Goal: Information Seeking & Learning: Learn about a topic

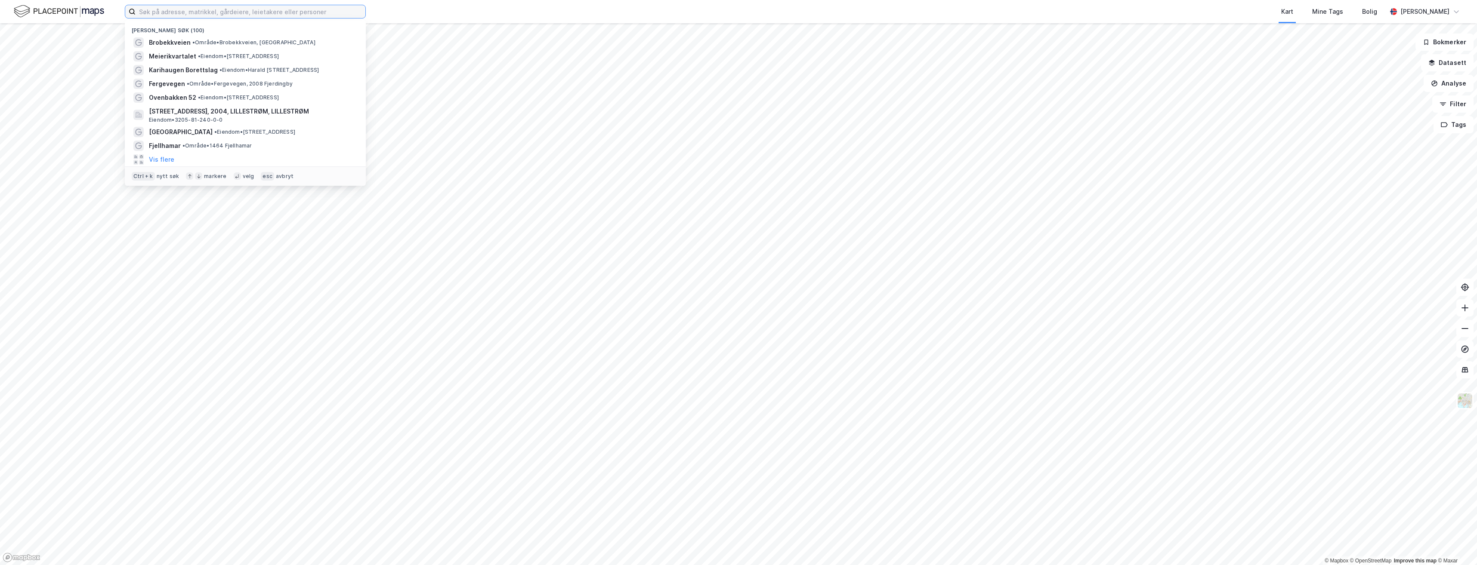
click at [189, 8] on input at bounding box center [251, 11] width 230 height 13
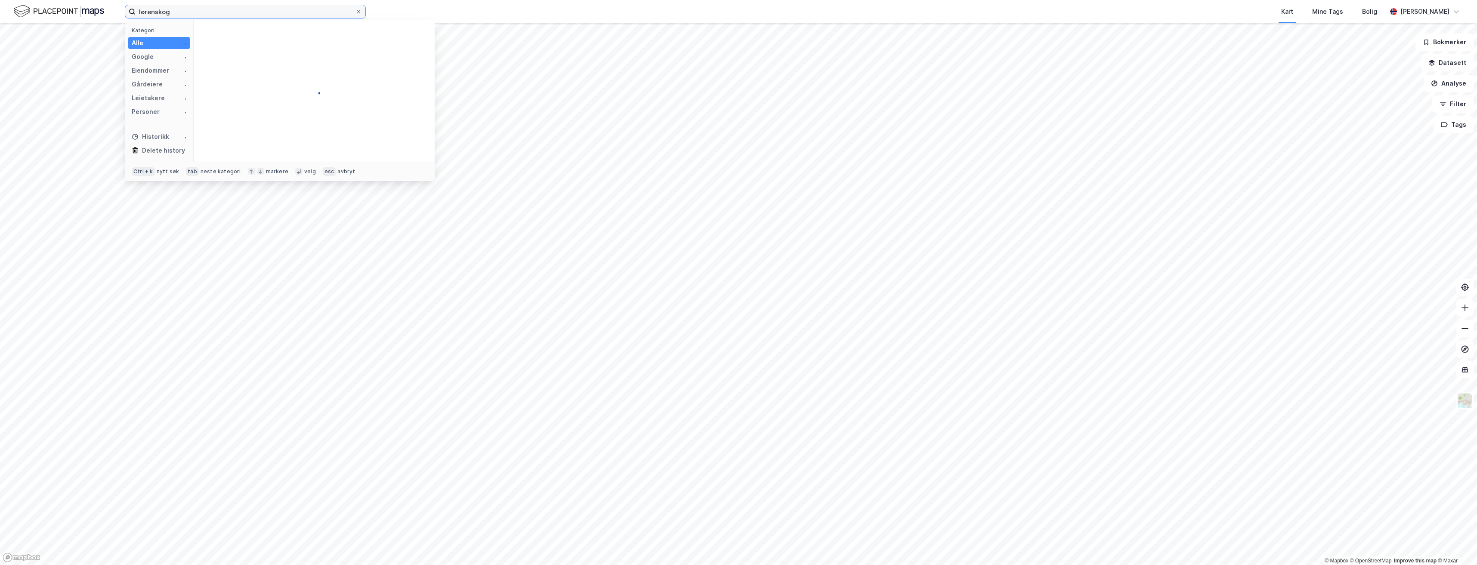
type input "lørenskog"
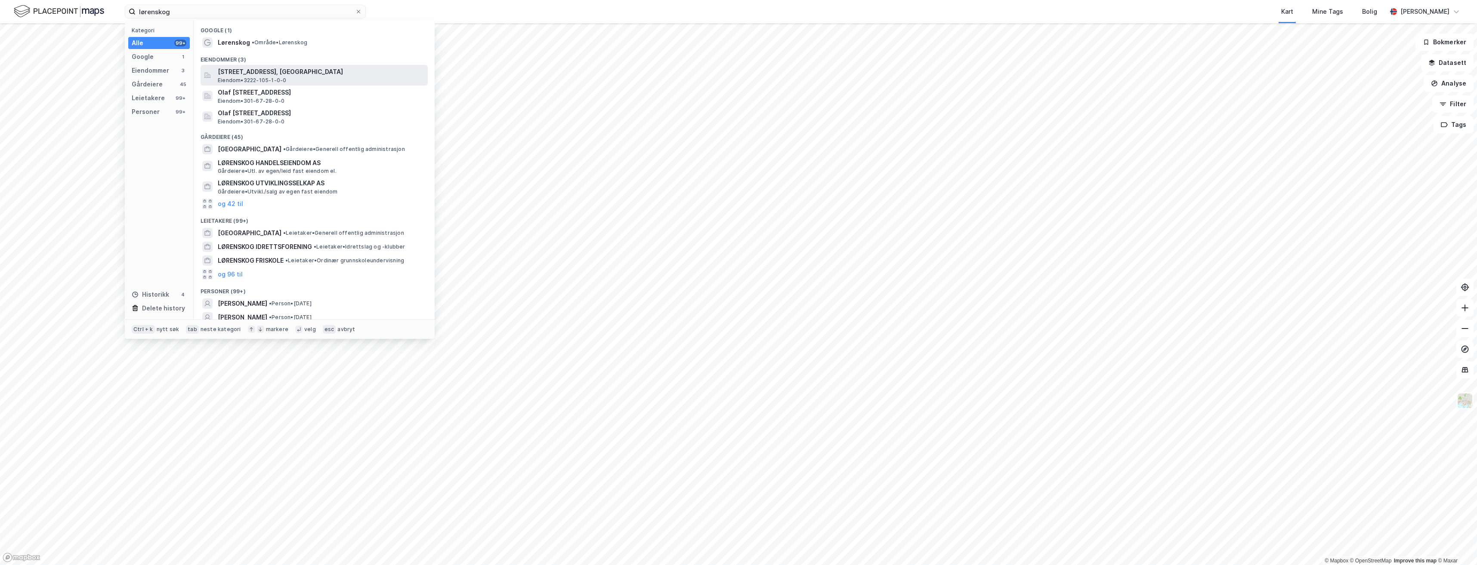
click at [251, 76] on span "[STREET_ADDRESS], [GEOGRAPHIC_DATA]" at bounding box center [321, 72] width 207 height 10
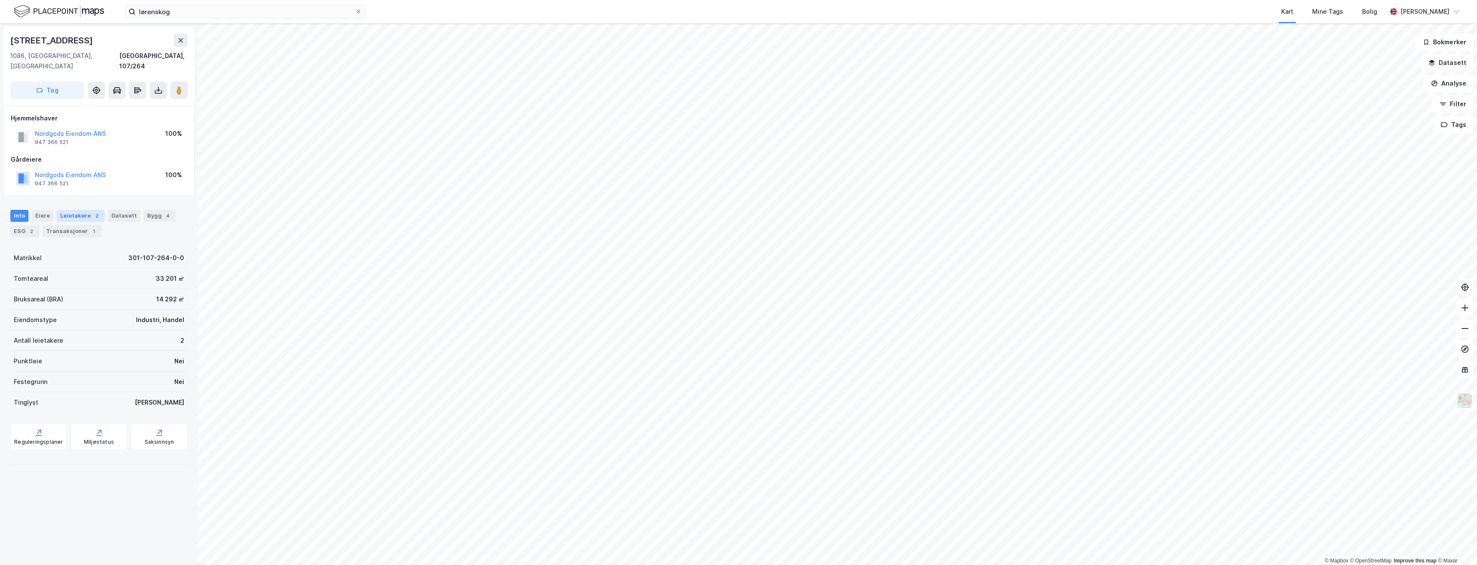
click at [73, 210] on div "Leietakere 2" at bounding box center [81, 216] width 48 height 12
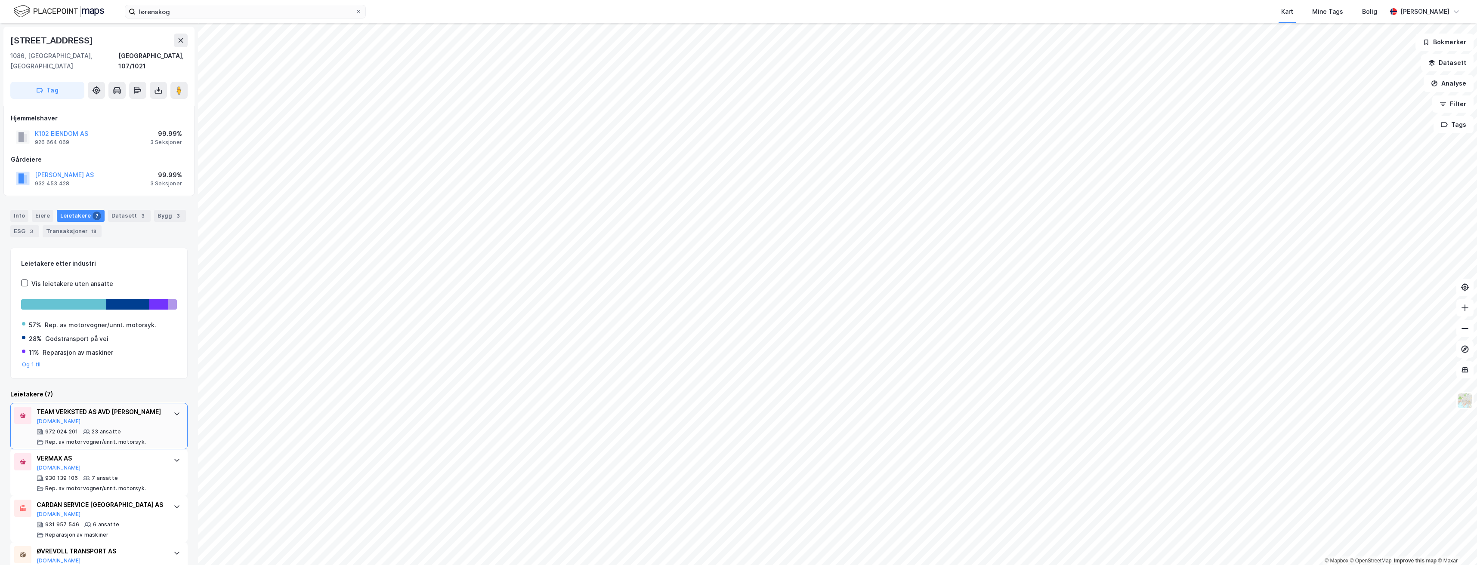
click at [85, 407] on div "TEAM VERKSTED AS AVD [PERSON_NAME]" at bounding box center [101, 412] width 128 height 10
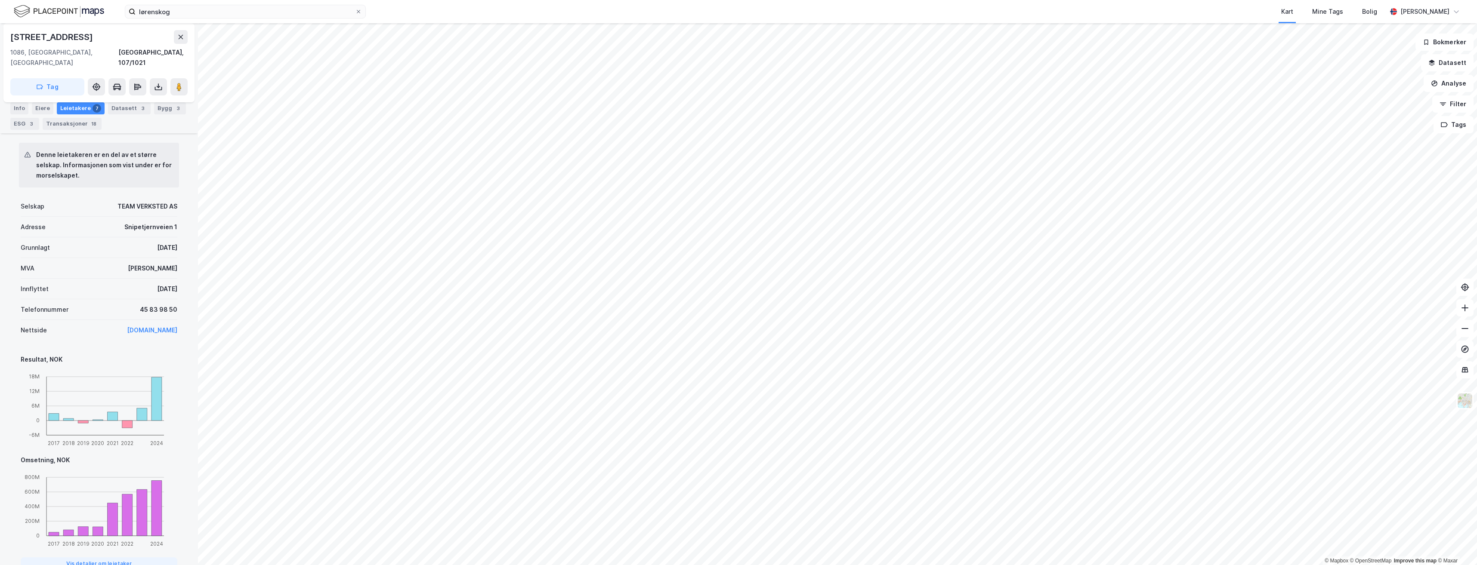
scroll to position [162, 0]
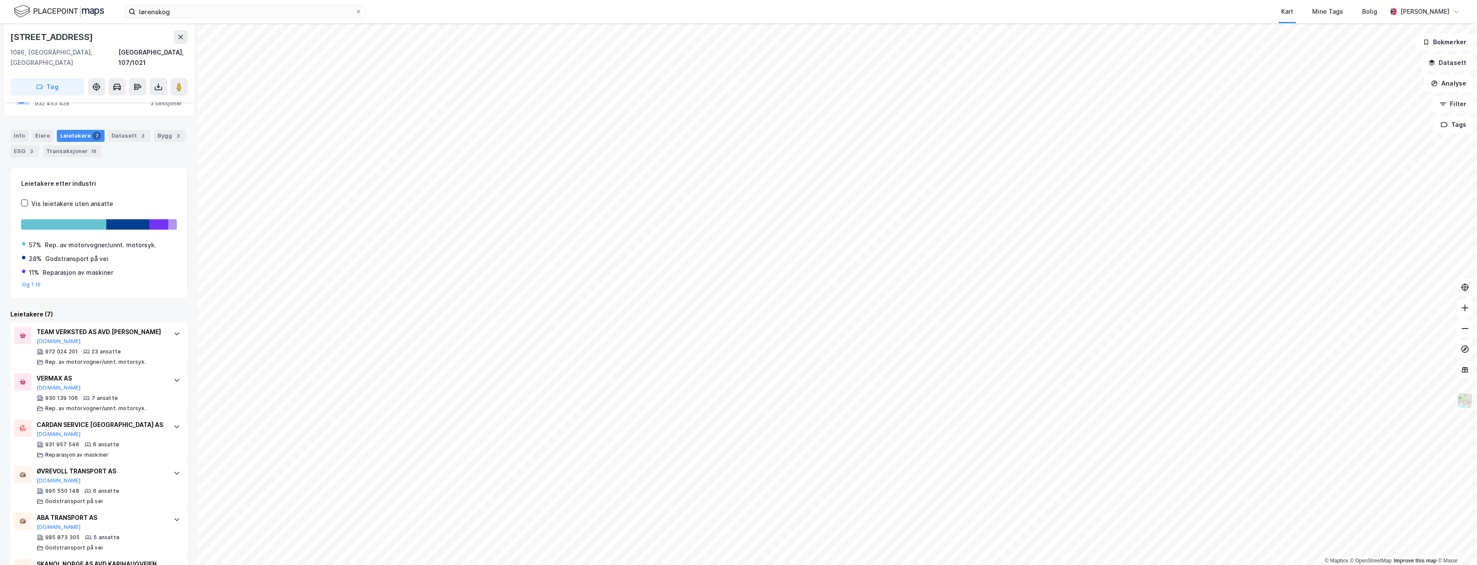
scroll to position [86, 0]
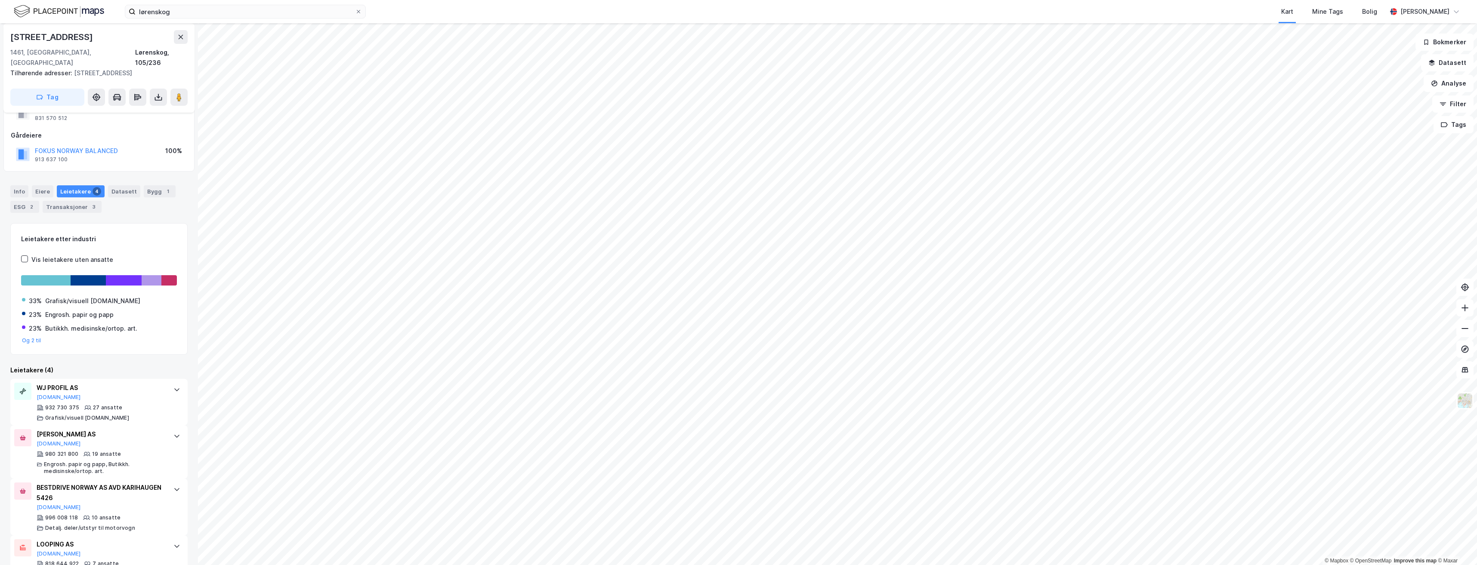
scroll to position [51, 0]
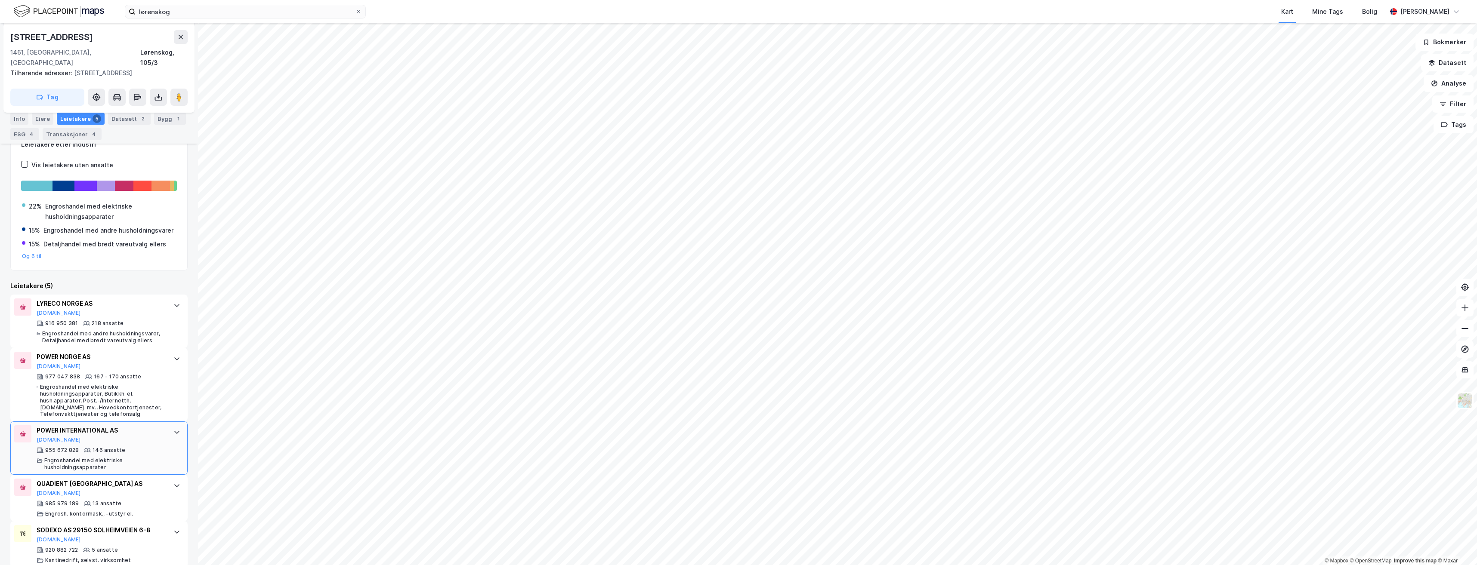
scroll to position [142, 0]
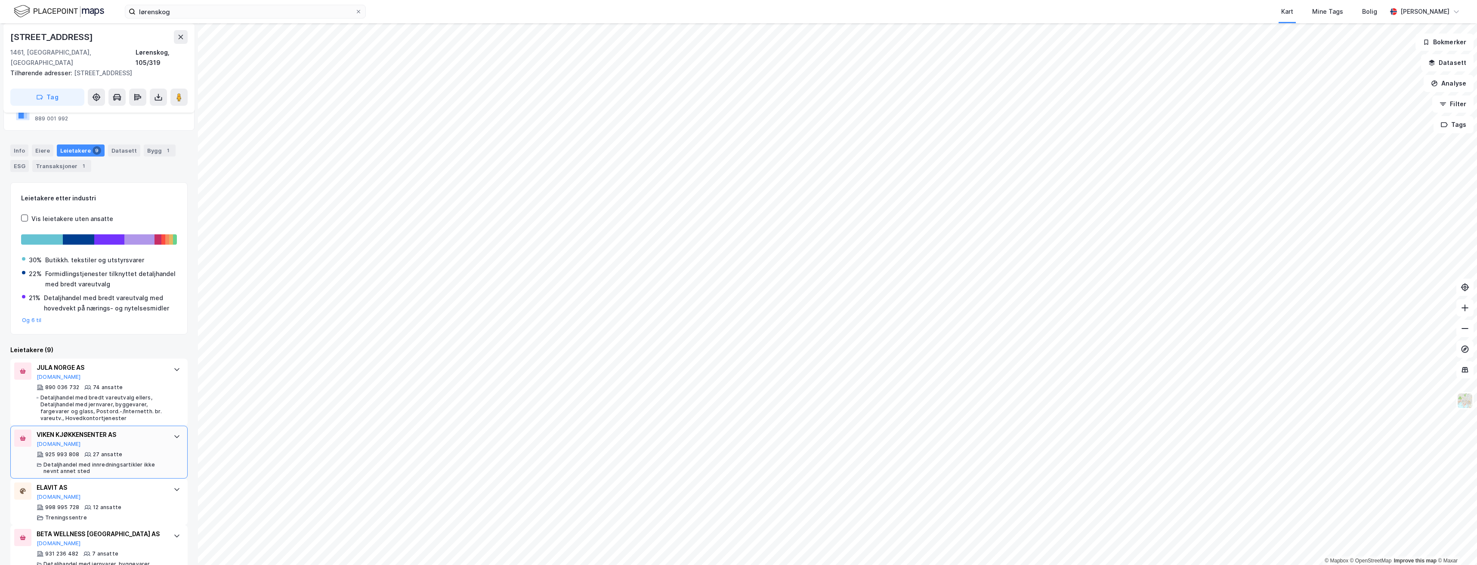
scroll to position [86, 0]
